Goal: Information Seeking & Learning: Learn about a topic

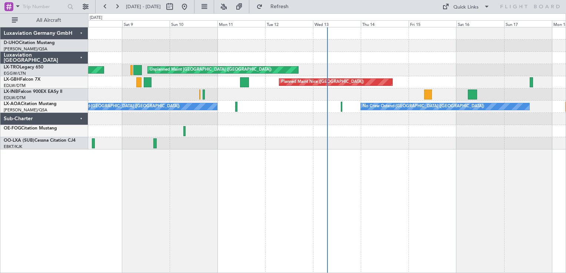
click at [518, 137] on div at bounding box center [326, 143] width 477 height 12
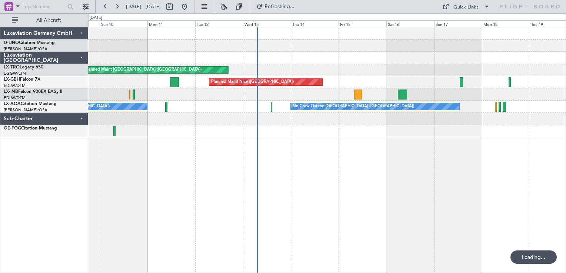
click at [435, 181] on div "Unplanned Maint [GEOGRAPHIC_DATA] ([GEOGRAPHIC_DATA]) Planned Maint [GEOGRAPHIC…" at bounding box center [326, 150] width 477 height 246
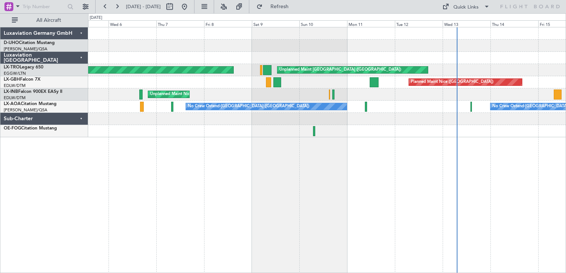
click at [412, 171] on div "Unplanned Maint [GEOGRAPHIC_DATA] ([GEOGRAPHIC_DATA]) Planned Maint [GEOGRAPHIC…" at bounding box center [326, 150] width 477 height 246
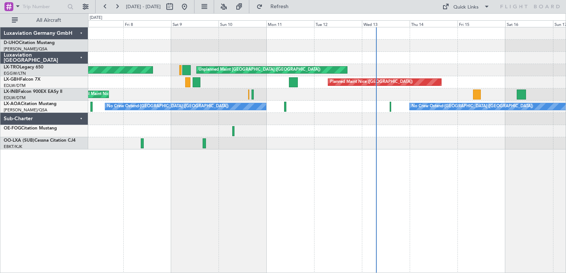
click at [402, 165] on div "Unplanned Maint [GEOGRAPHIC_DATA] ([GEOGRAPHIC_DATA]) Planned Maint [GEOGRAPHIC…" at bounding box center [326, 150] width 477 height 246
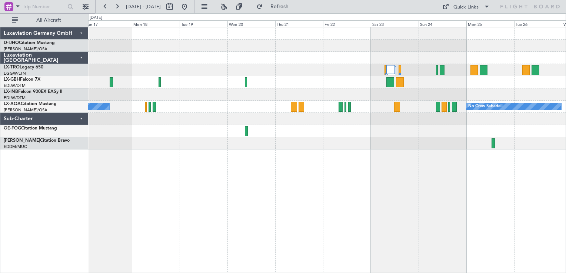
click at [0, 25] on html "[DATE] - [DATE] Refresh Quick Links All Aircraft [GEOGRAPHIC_DATA] ([GEOGRAPHIC…" at bounding box center [283, 136] width 566 height 273
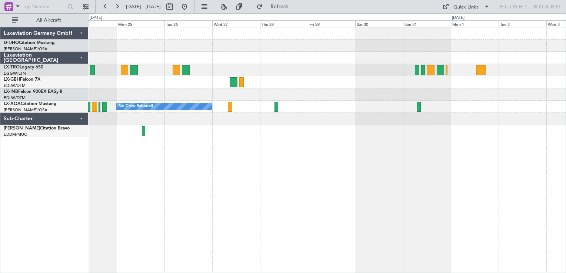
click at [0, 131] on html "[DATE] - [DATE] Refresh Quick Links All Aircraft No Crew Sabadell Luxaviation G…" at bounding box center [283, 136] width 566 height 273
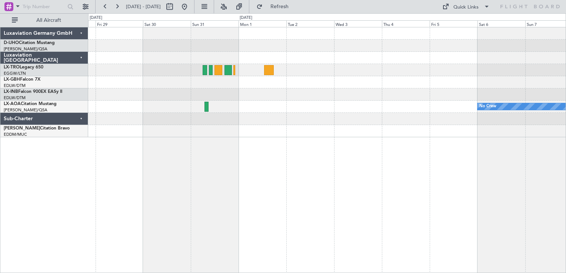
click at [238, 210] on div "No Crew No Crew Sabadell" at bounding box center [326, 150] width 477 height 246
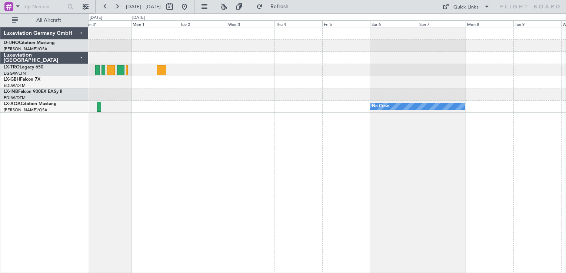
click at [353, 183] on div "No Crew" at bounding box center [326, 150] width 477 height 246
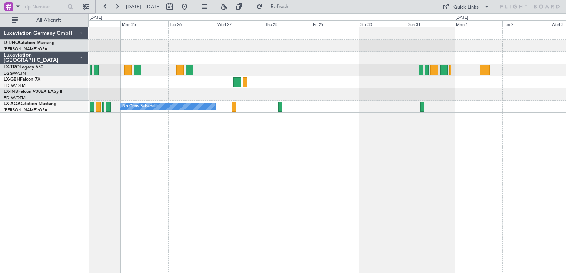
click at [471, 116] on div "No Crew Sabadell" at bounding box center [326, 150] width 477 height 246
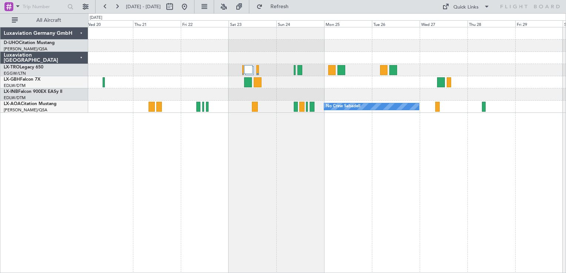
click at [438, 169] on div "No Crew Sabadell" at bounding box center [326, 150] width 477 height 246
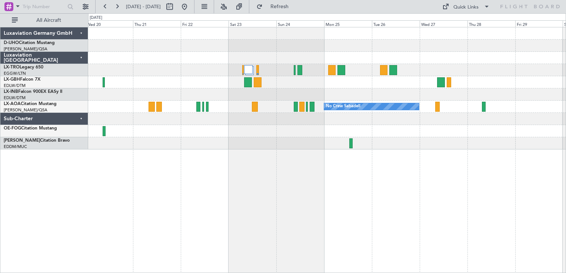
click at [131, 180] on div "No Crew Sabadell" at bounding box center [326, 150] width 477 height 246
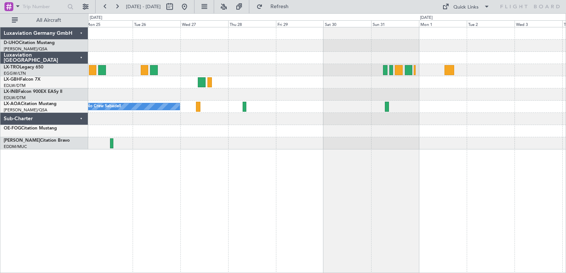
click at [262, 171] on div "No Crew Sabadell No Crew" at bounding box center [326, 150] width 477 height 246
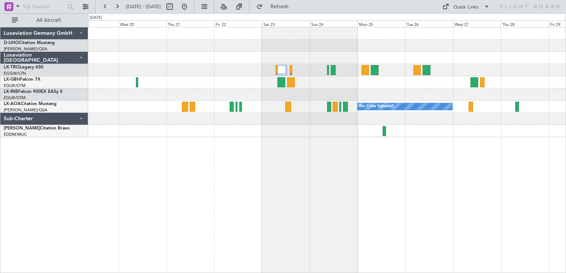
click at [386, 185] on div "No Crew Sabadell No Crew Ostend-[GEOGRAPHIC_DATA] (Ostend)" at bounding box center [326, 150] width 477 height 246
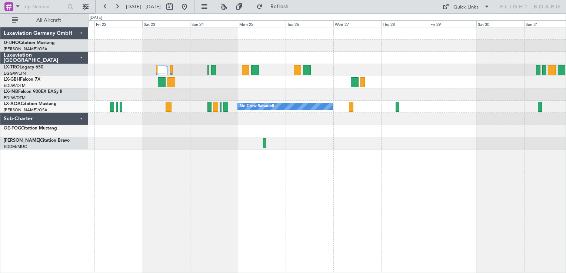
click at [138, 187] on div "No Crew Sabadell" at bounding box center [326, 150] width 477 height 246
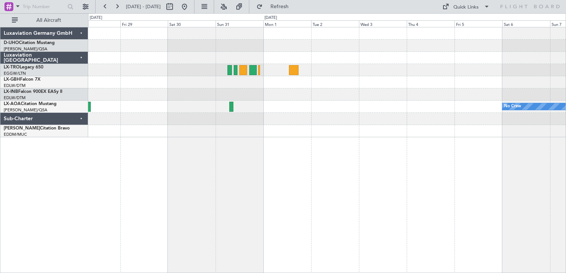
click at [258, 161] on div "No Crew No Crew Sabadell" at bounding box center [326, 150] width 477 height 246
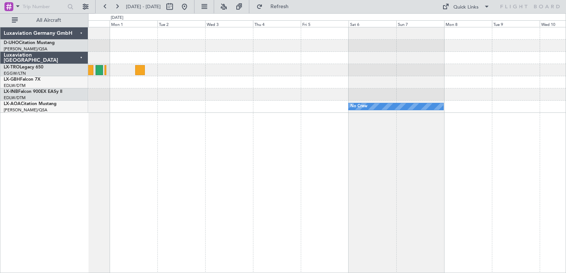
click at [205, 196] on div "No Crew No Crew Sabadell" at bounding box center [326, 150] width 477 height 246
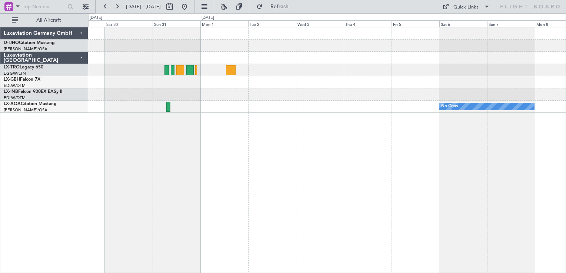
click at [298, 186] on div "No Crew" at bounding box center [326, 150] width 477 height 246
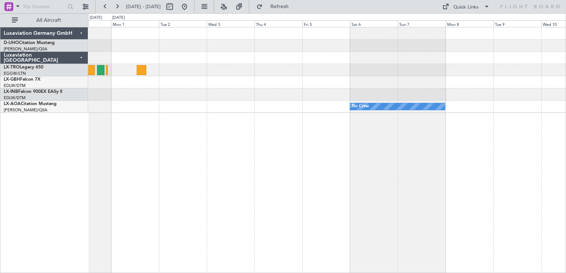
click at [0, 175] on html "[DATE] - [DATE] Refresh Quick Links All Aircraft No Crew No Crew Sabadell Luxav…" at bounding box center [283, 136] width 566 height 273
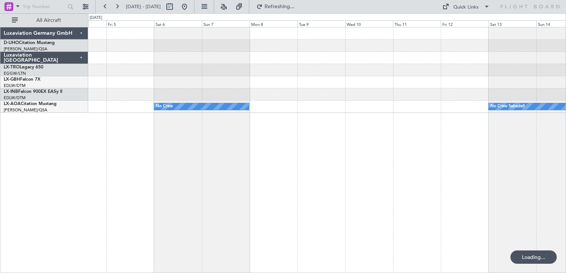
click at [7, 188] on div "No Crew No Crew Sabadell Luxaviation Germany GmbH D-IJHO Citation Mustang [PERS…" at bounding box center [283, 143] width 566 height 260
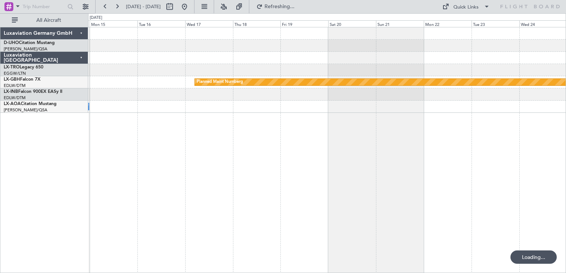
click at [0, 202] on html "[DATE] - [DATE] Refreshing... Quick Links All Aircraft Planned Maint Nurnberg N…" at bounding box center [283, 136] width 566 height 273
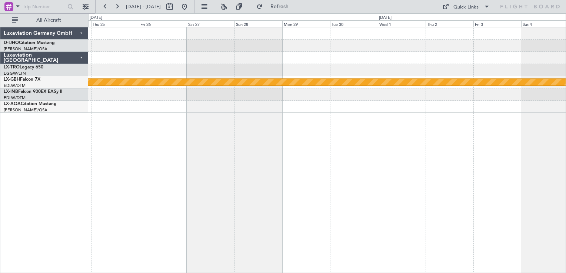
click at [115, 211] on div "Planned Maint Nurnberg" at bounding box center [326, 150] width 477 height 246
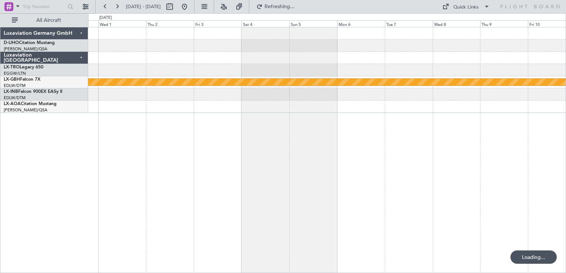
click at [234, 162] on div "Planned Maint Nurnberg" at bounding box center [326, 150] width 477 height 246
click at [251, 129] on div "Planned Maint Nurnberg No Crew Sabadell" at bounding box center [326, 150] width 477 height 246
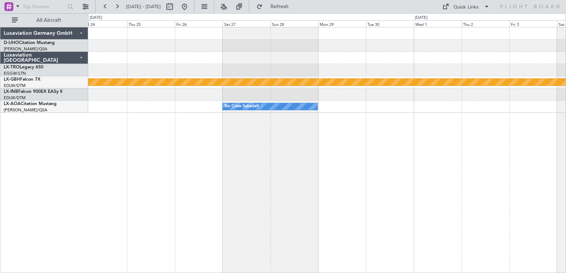
click at [565, 33] on html "[DATE] - [DATE] Refresh Quick Links All Aircraft Planned Maint Nurnberg No Crew…" at bounding box center [283, 136] width 566 height 273
click at [247, 122] on div "Planned Maint Nurnberg No Crew Sabadell No Crew Sabadell" at bounding box center [326, 150] width 477 height 246
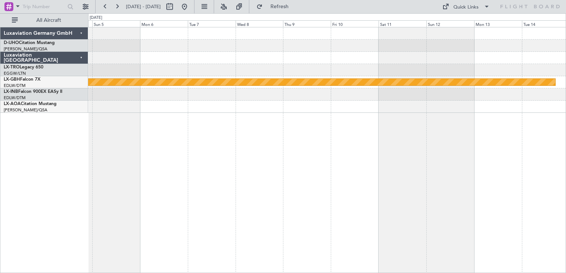
click at [52, 166] on div "Planned Maint Nurnberg Luxaviation Germany GmbH D-IJHO Citation Mustang [PERSON…" at bounding box center [283, 143] width 566 height 260
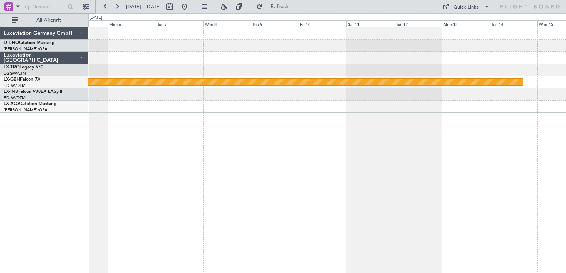
click at [33, 178] on div "Planned Maint Nurnberg Luxaviation Germany GmbH D-IJHO Citation Mustang [PERSON…" at bounding box center [283, 143] width 566 height 260
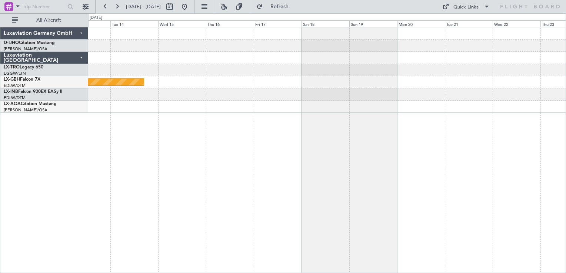
click at [148, 203] on div "Planned Maint Nurnberg" at bounding box center [326, 150] width 477 height 246
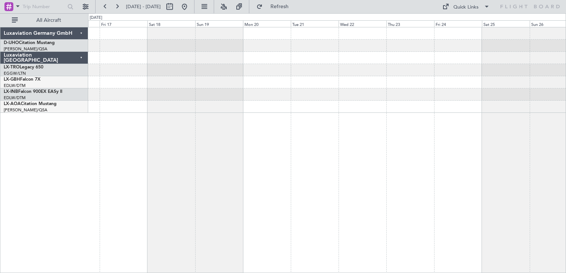
click at [255, 194] on div "Planned Maint Nurnberg" at bounding box center [326, 150] width 477 height 246
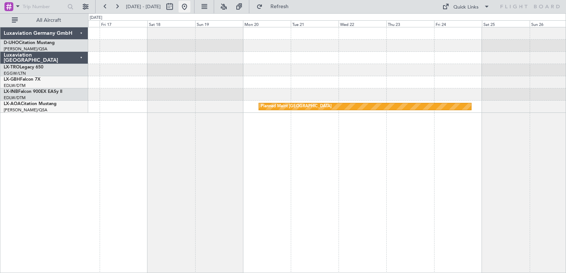
click at [207, 14] on mat-tooltip-component "Go to [DATE]" at bounding box center [209, 23] width 38 height 20
click at [190, 8] on button at bounding box center [184, 7] width 12 height 12
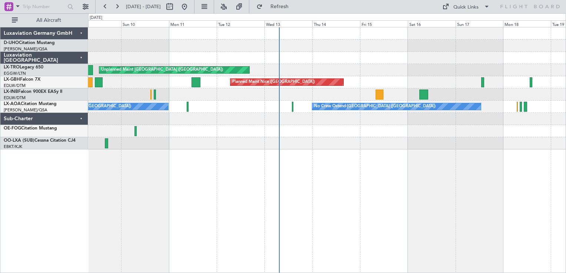
click at [167, 161] on div "Unplanned Maint [GEOGRAPHIC_DATA] ([GEOGRAPHIC_DATA]) Planned Maint [GEOGRAPHIC…" at bounding box center [326, 150] width 477 height 246
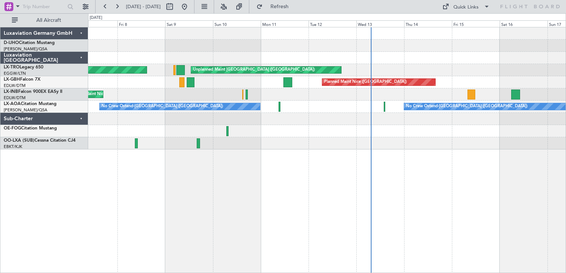
click at [295, 191] on div "Unplanned Maint [GEOGRAPHIC_DATA] ([GEOGRAPHIC_DATA]) Planned Maint [GEOGRAPHIC…" at bounding box center [326, 150] width 477 height 246
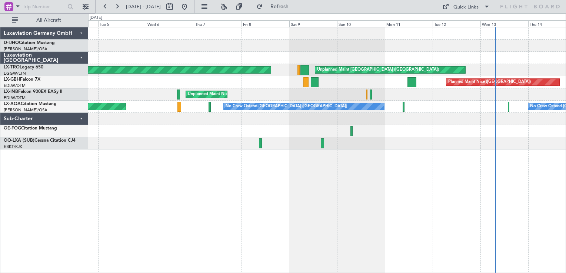
click at [489, 207] on div "Unplanned Maint [GEOGRAPHIC_DATA] ([GEOGRAPHIC_DATA]) Planned Maint [GEOGRAPHIC…" at bounding box center [326, 150] width 477 height 246
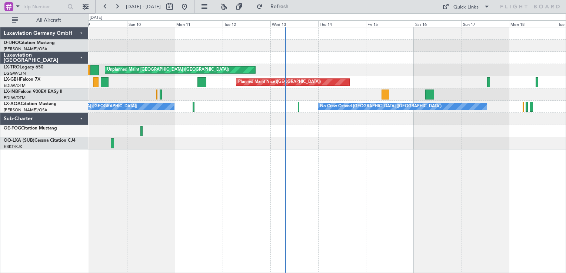
click at [242, 175] on div "Unplanned Maint [GEOGRAPHIC_DATA] ([GEOGRAPHIC_DATA]) Planned Maint [GEOGRAPHIC…" at bounding box center [326, 150] width 477 height 246
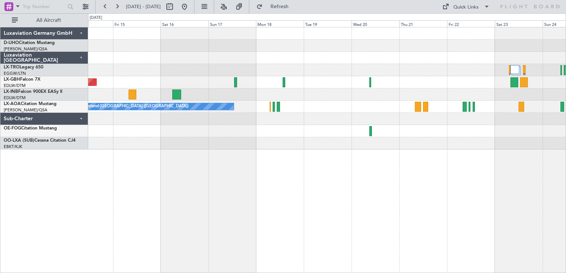
click at [218, 197] on div "Unplanned Maint [GEOGRAPHIC_DATA] ([GEOGRAPHIC_DATA]) [GEOGRAPHIC_DATA] ([GEOGR…" at bounding box center [326, 150] width 477 height 246
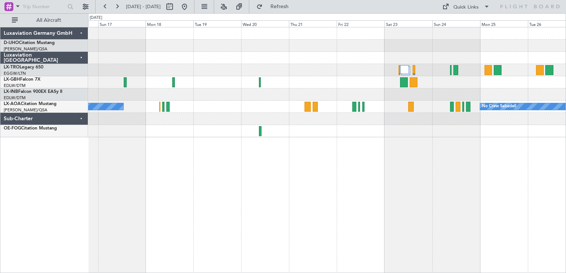
click at [303, 229] on div "Planned Maint Nice ([GEOGRAPHIC_DATA]) No Crew Ostend-[GEOGRAPHIC_DATA] (Ostend…" at bounding box center [326, 150] width 477 height 246
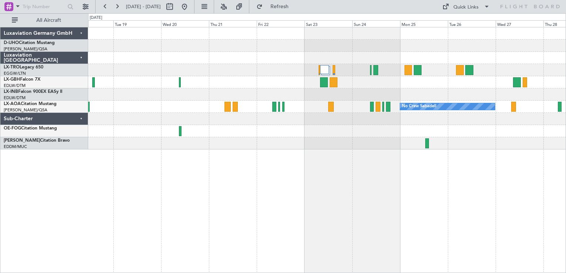
click at [506, 170] on div "No Crew Sabadell No Crew Ostend-[GEOGRAPHIC_DATA] (Ostend)" at bounding box center [326, 150] width 477 height 246
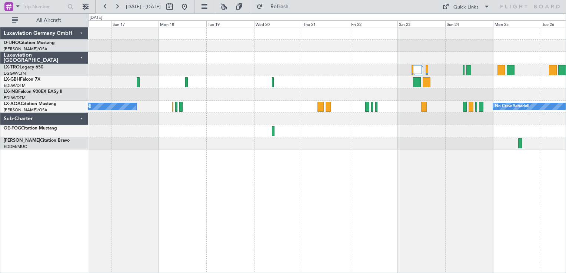
click at [337, 187] on div "Planned Maint Nice ([GEOGRAPHIC_DATA]) No Crew Sabadell No Crew Ostend-[GEOGRAP…" at bounding box center [326, 150] width 477 height 246
